Goal: Communication & Community: Answer question/provide support

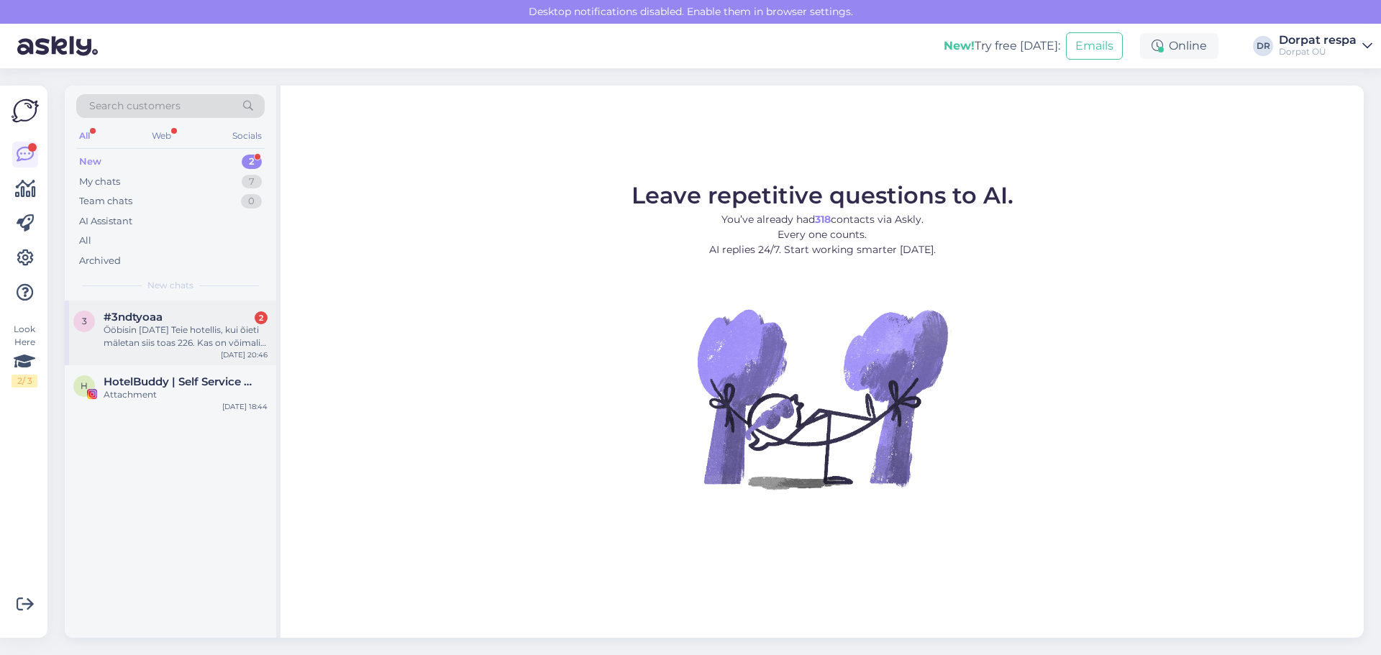
click at [198, 320] on div "#3ndtyoaa 2" at bounding box center [186, 317] width 164 height 13
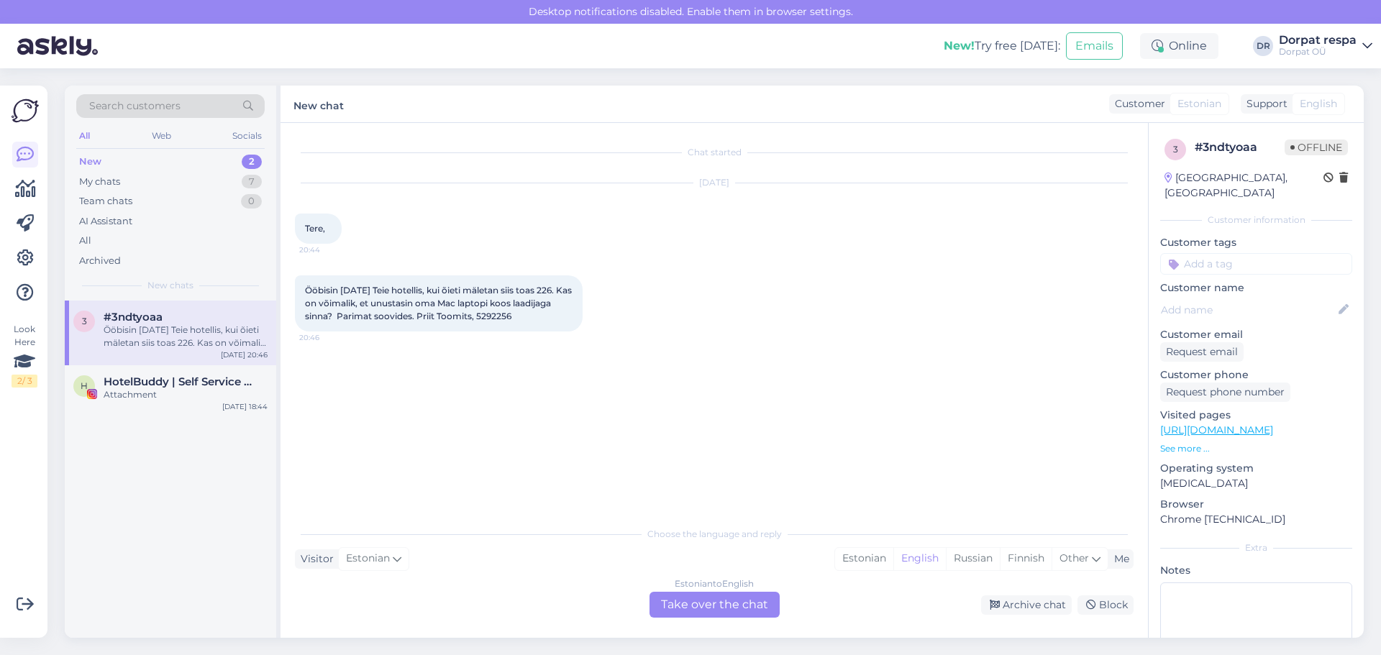
click at [578, 593] on div "Estonian to English Take over the chat" at bounding box center [715, 605] width 130 height 26
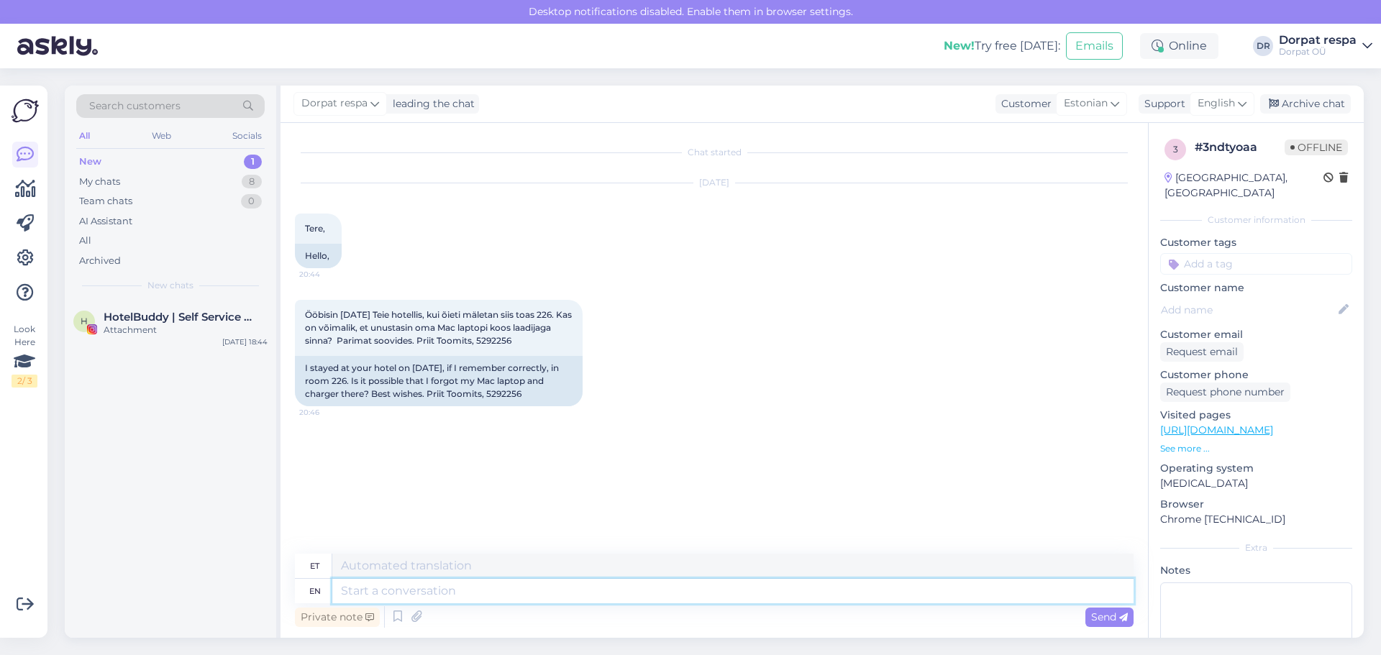
click at [578, 602] on textarea at bounding box center [732, 591] width 801 height 24
click at [381, 596] on textarea at bounding box center [732, 591] width 801 height 24
click at [348, 591] on textarea at bounding box center [732, 591] width 801 height 24
type textarea "Tere!"
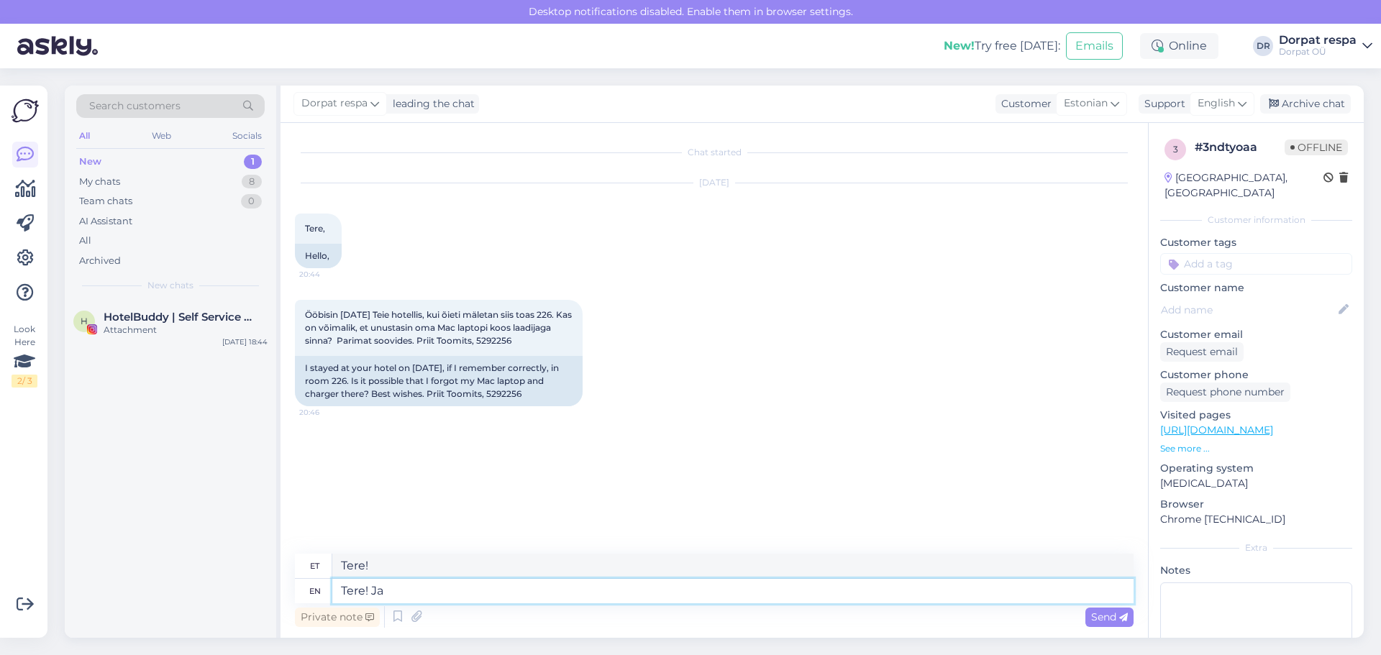
type textarea "Tere! [GEOGRAPHIC_DATA]"
type textarea "Tere! [GEOGRAPHIC_DATA],"
type textarea "Tere! [PERSON_NAME]"
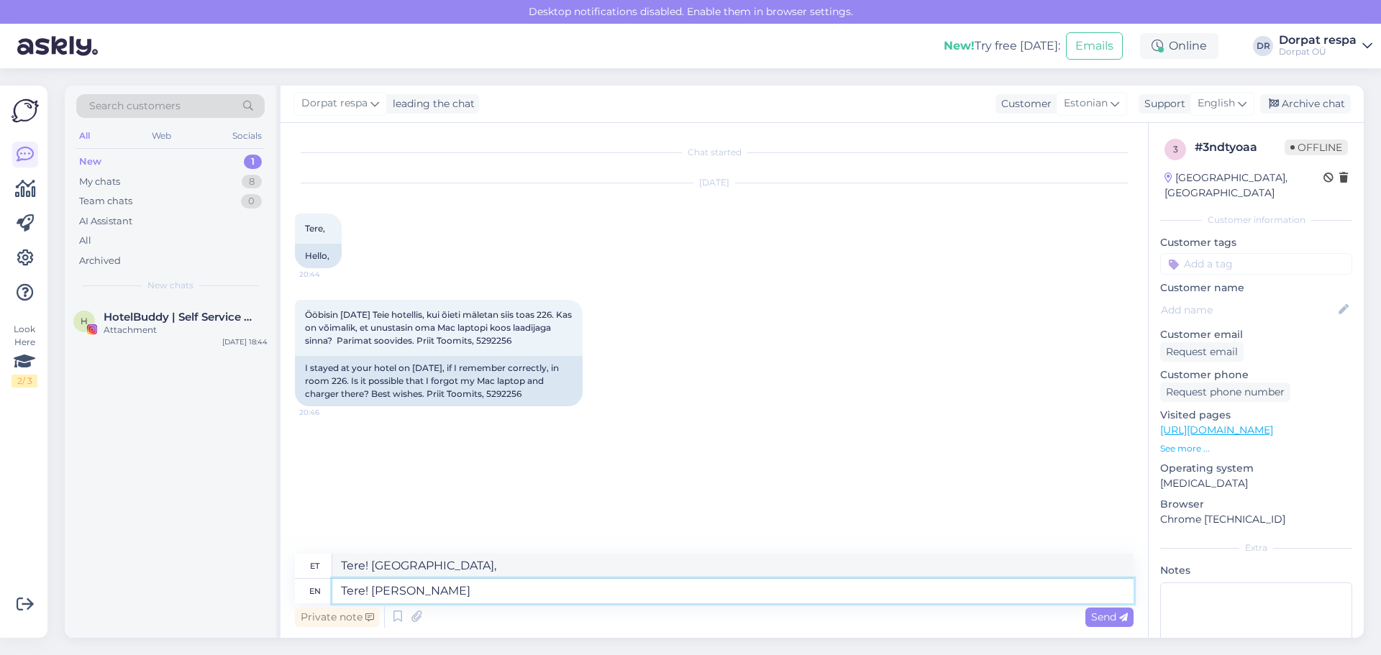
type textarea "Tere! [PERSON_NAME]"
type textarea "Tere! Jah, Teie laptop"
type textarea "Tere! Jah, teie sülearvuti"
type textarea "Tere! Jah, Teie laptop ootab"
type textarea "Tere! Jah, teie sülearvuti on valmis"
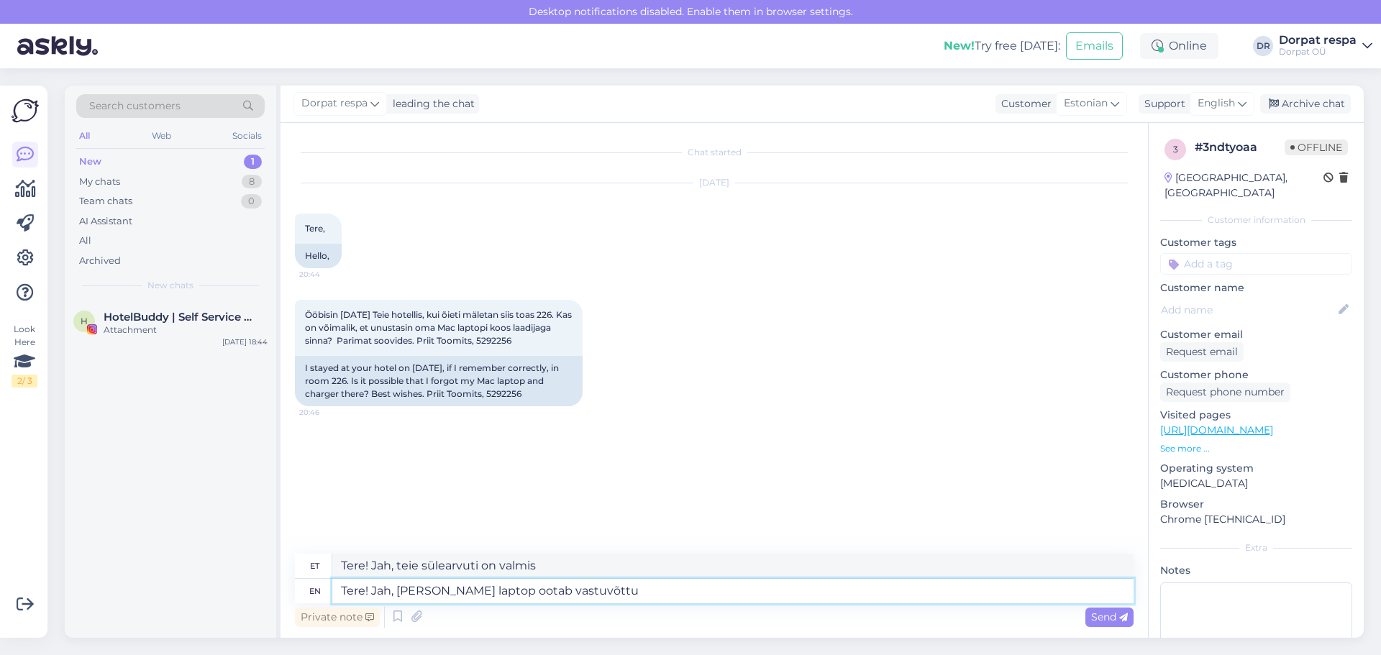
type textarea "Tere! Jah, Teie laptop ootab vastuvõttus"
type textarea "Tere! Jah, Teie sülearvuti ootab vastuvõttu"
click at [463, 594] on textarea "Tere! Jah, Teie laptop ootab vastuvõttus" at bounding box center [732, 591] width 801 height 24
type textarea "Tere! Jah, Teie laptop on leitud, ootab vastuvõttus"
type textarea "Tere! Jah, Teie sülearvuti on leitudootab vastuvõttus"
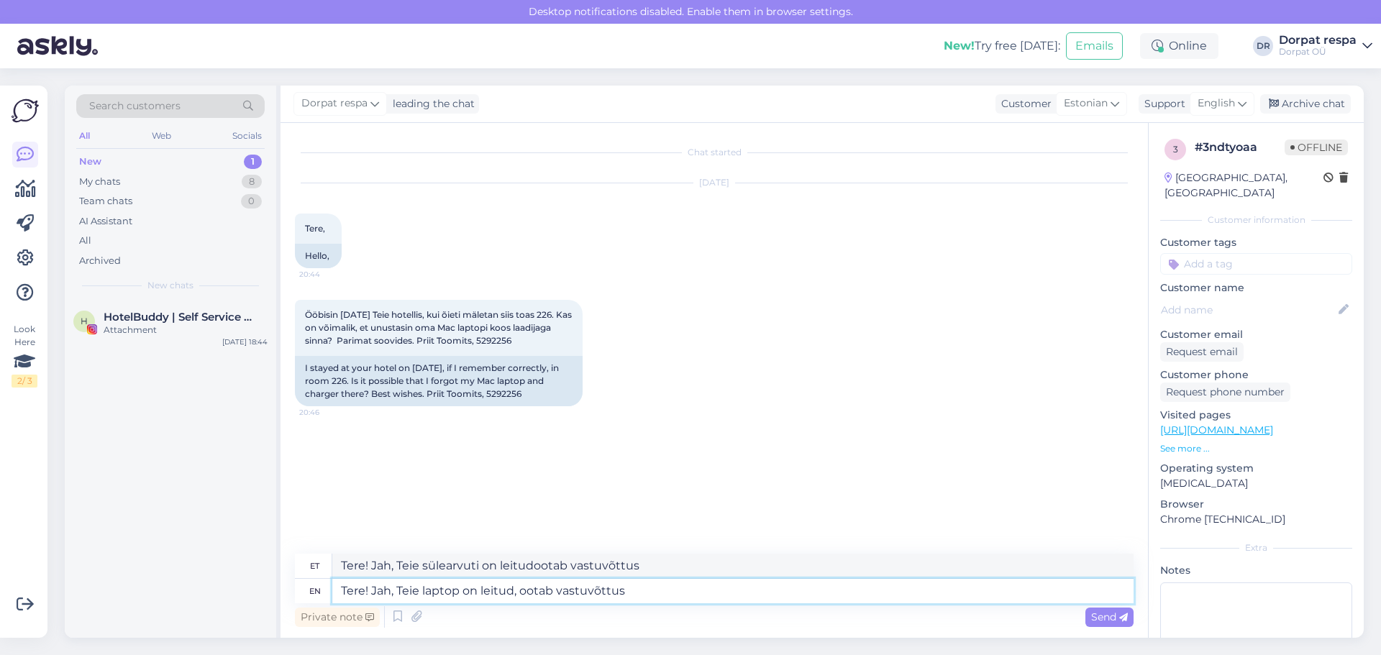
type textarea "Tere! Jah, Teie laptop on leitud,ootab vastuvõttus"
type textarea "Tere! Jah, Teie sülearvuti on leitud, ootab vastuvõttus"
type textarea "Tere! Jah, Teie laptop on leitudootab vastuvõttus"
type textarea "Tere! Jah, Teie sülearvuti on leitud,ootab vastuvõttus"
type textarea "Tere! Jah, Teie laptop on leitud ja ootab vastuvõttus"
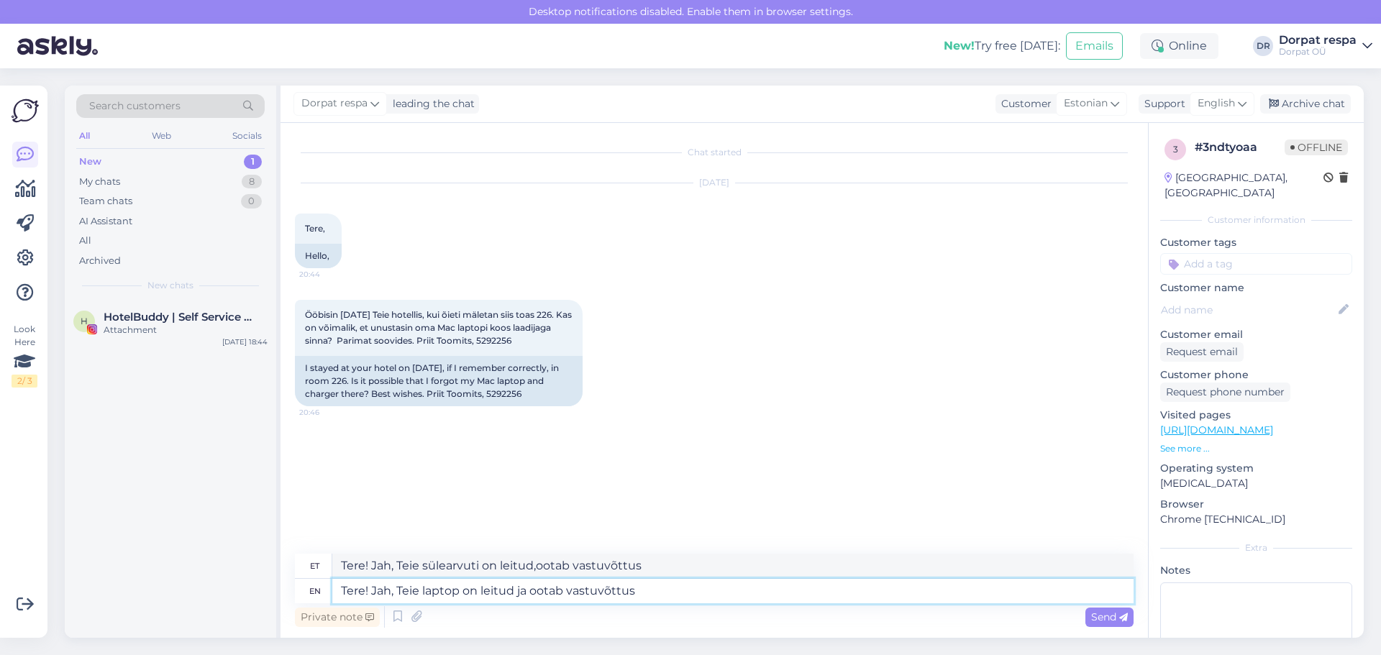
type textarea "Tere! Jah, Teie sülearvuti on leitud ja ootab vastuvõtmist"
click at [566, 591] on textarea "Tere! Jah, Teie laptop on leitud ja ootab vastuvõttus" at bounding box center [732, 591] width 801 height 24
type textarea "Tere! Jah, Teie laptop on leitud ja ootab Teid hvastuvõttus"
type textarea "Tere! Jah, Teie sülearvuti on leitud ja ootab Teid vastuvõttus"
type textarea "Tere! Jah, Teie laptop on leitud ja ootab Teid Hotelli vastuvõttus"
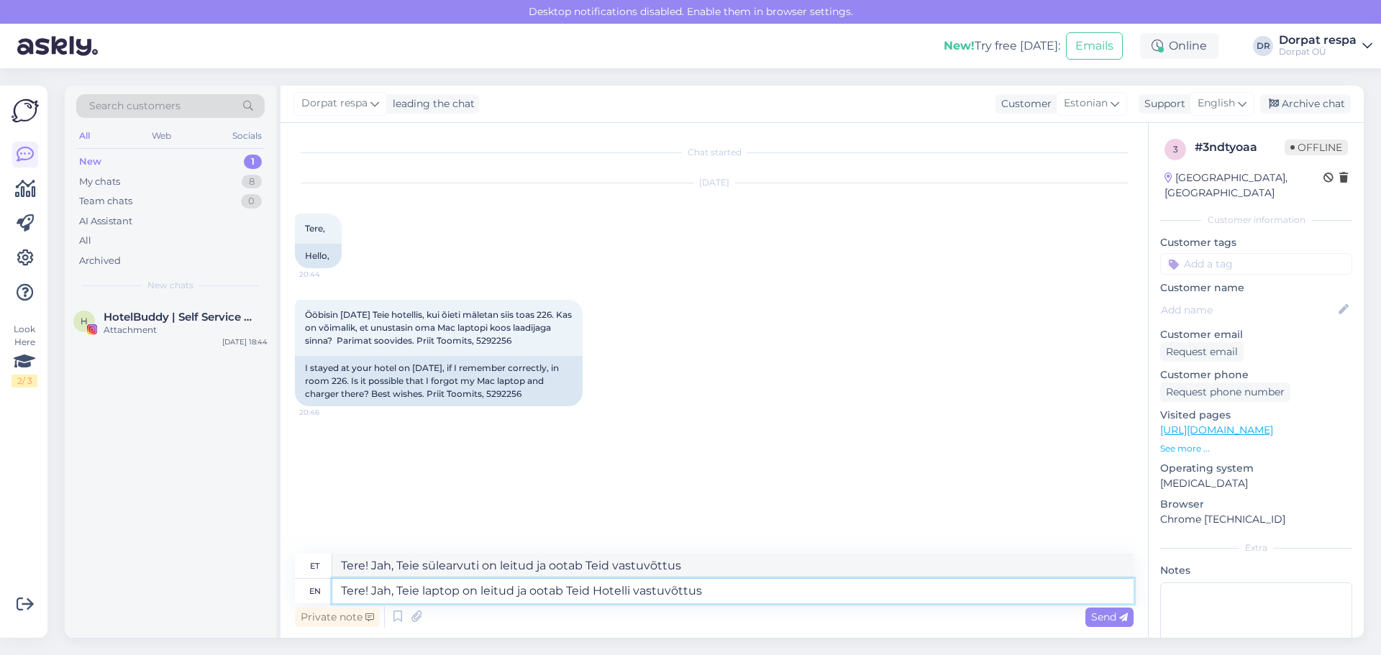
type textarea "Tere! Jah, Teie sülearvuti on leitud ja ootab Teid Hotelli vastuvõttus"
click at [578, 599] on textarea "Tere! Jah, Teie laptop on leitud ja ootab Teid Hotelli vastuvõttus" at bounding box center [732, 591] width 801 height 24
type textarea "Tere! Jah, Teie laptop on leitud ja ootab Teid Hotelli vastuvõttus."
type textarea "Tere! Jah, Teie sülearvuti on leitud ja ootab Teid Hotelli vastuvõttus."
type textarea "Tere! Jah, Teie laptop on leitud ja ootab Teid Hotelli vastuvõttus. Pat"
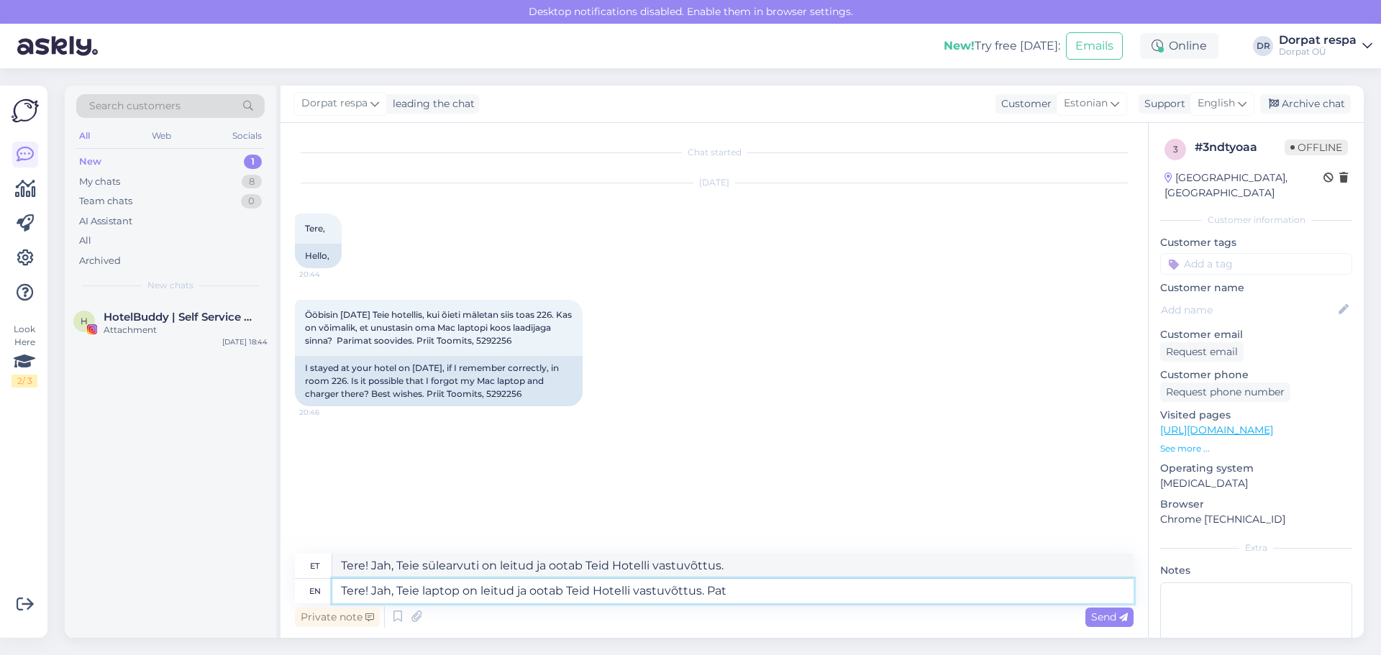
type textarea "Tere! Jah, Teie sülearvuti on leitud ja ootab Teid Hotelli vastuvõttus. Pat"
type textarea "Tere! Jah, Teie laptop on leitud ja ootab Teid Hotelli vastuvõttus. Pari"
type textarea "Tere! Jah, Teie sülearvuti on leitud ja ootab Teid Hotelli vastuvõttus. Par"
type textarea "Tere! Jah, Teie laptop on leitud ja ootab Teid Hotelli vastuvõttus. Parimate s"
type textarea "Tere! Jah, Teie sülearvuti on leitud ja ootab Teid Hotelli vastuvõttus. Parimate"
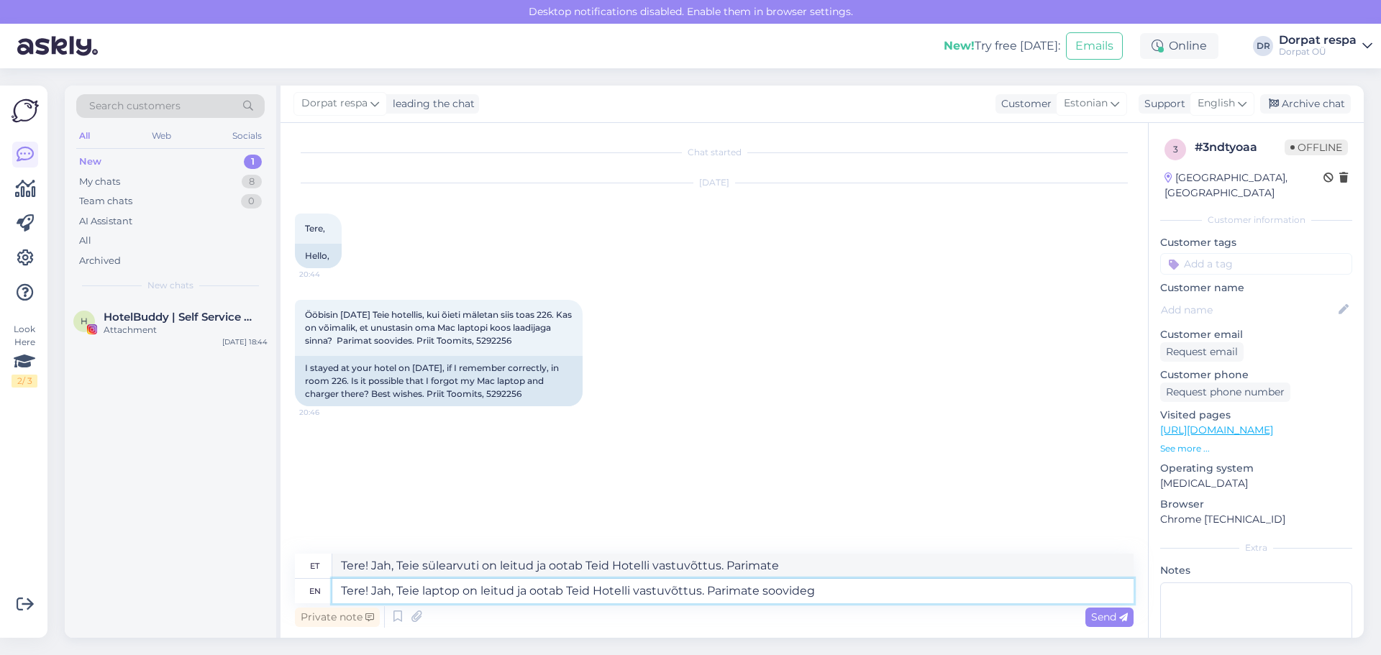
type textarea "Tere! Jah, Teie laptop on leitud ja ootab Teid Hotelli vastuvõttus. Parimate so…"
type textarea "Tere! Jah, Teie sülearvuti on leitud ja ootab Teid Hotelli vastuvõttus. Parimat…"
type textarea "Tere! Jah, Teie laptop on leitud ja ootab Teid Hotelli vastuvõttus. Parimate so…"
type textarea "Tere! Jah, Teie sülearvuti on leitud ja ootab Teid Hotelli vastuvõttus. Parimat…"
type textarea "Tere! Jah, Teie laptop on leitud ja ootab Teid Hotelli vastuvõttus. Parimate so…"
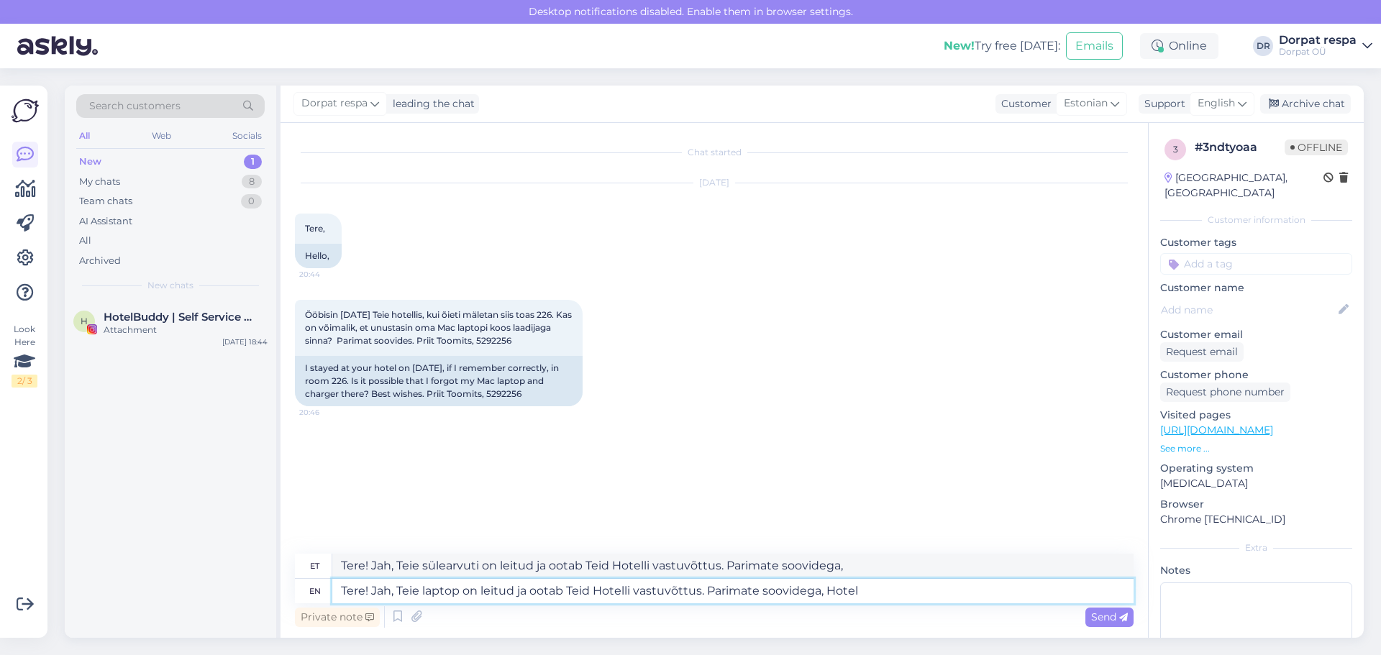
type textarea "Tere! Jah, Teie sülearvuti on leitud ja ootab Teid Hotelli vastuvõttus. Parimat…"
type textarea "Tere! Jah, Teie laptop on leitud ja ootab Teid Hotelli vastuvõttus. Parimate so…"
type textarea "Tere! Jah, Teie sülearvuti on leitud ja ootab Teid Hotelli vastuvõttus. Parimat…"
type textarea "Tere! Jah, Teie laptop on leitud ja ootab Teid Hotelli vastuvõttus. Parimate so…"
click at [578, 618] on span "Send" at bounding box center [1109, 617] width 37 height 13
